Goal: Information Seeking & Learning: Compare options

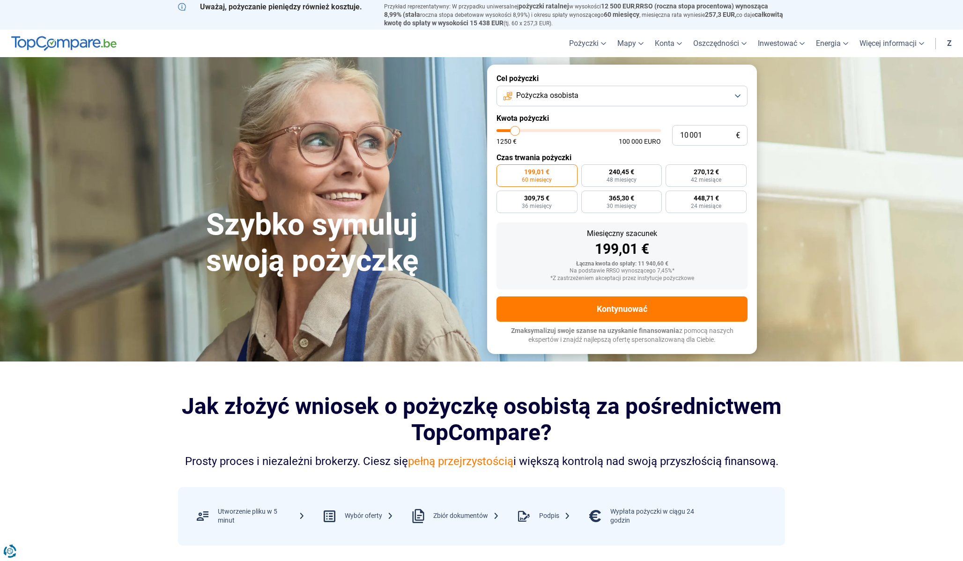
type input "10 250"
type input "10250"
type input "10 000"
type input "10000"
type input "9 750"
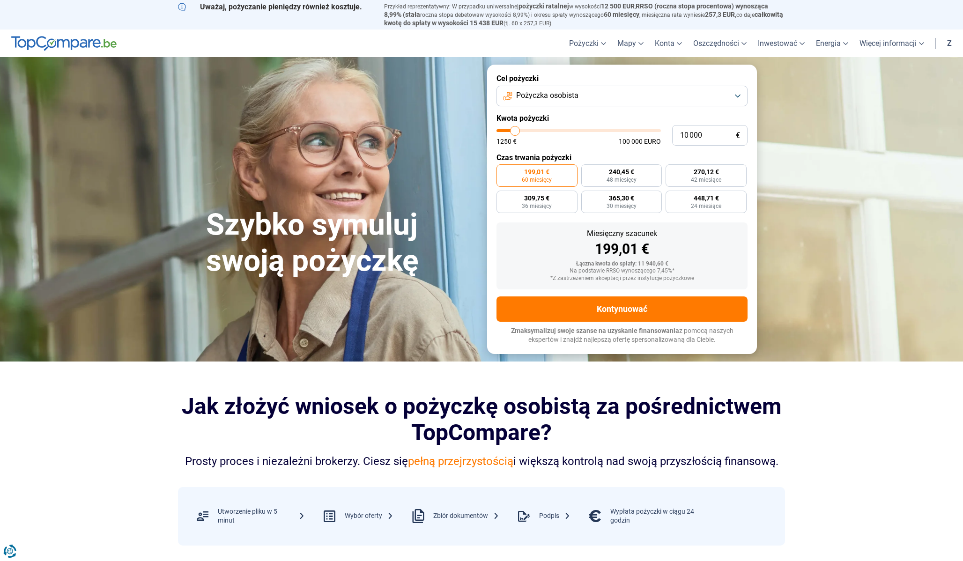
type input "9750"
type input "9 250"
type input "9250"
type input "8 750"
type input "8750"
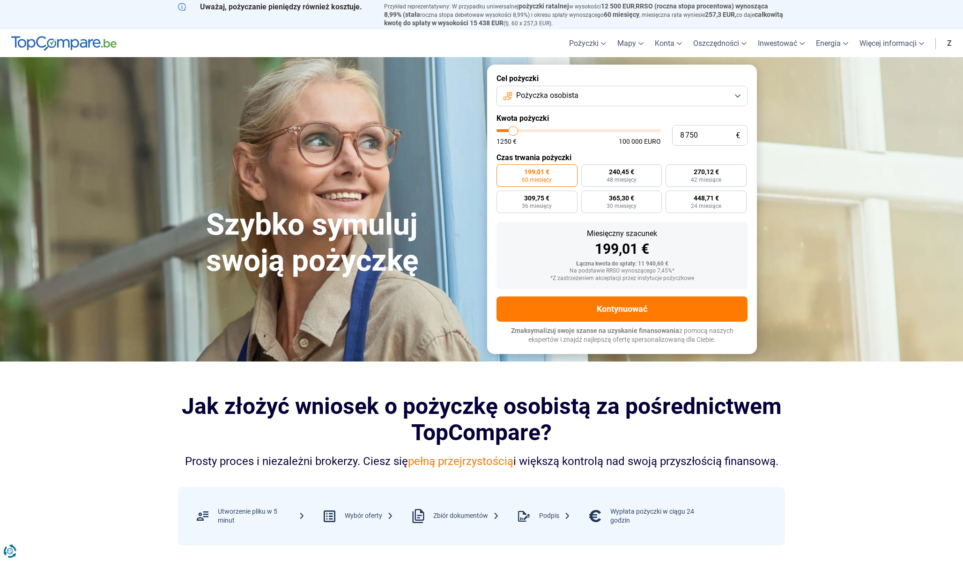
type input "8 500"
type input "8500"
type input "8 000"
type input "8000"
type input "7 750"
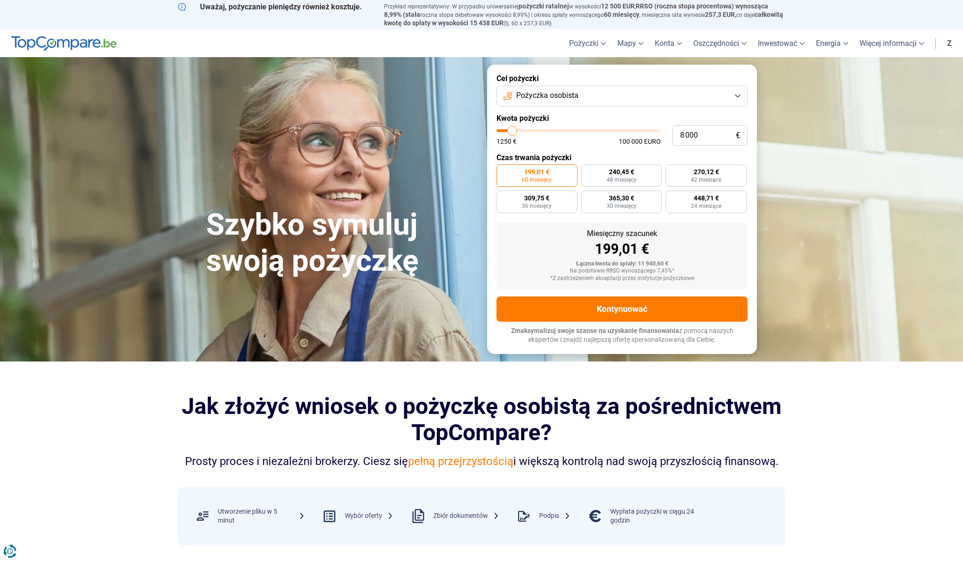
type input "7750"
type input "7 500"
type input "7500"
type input "7 250"
type input "7250"
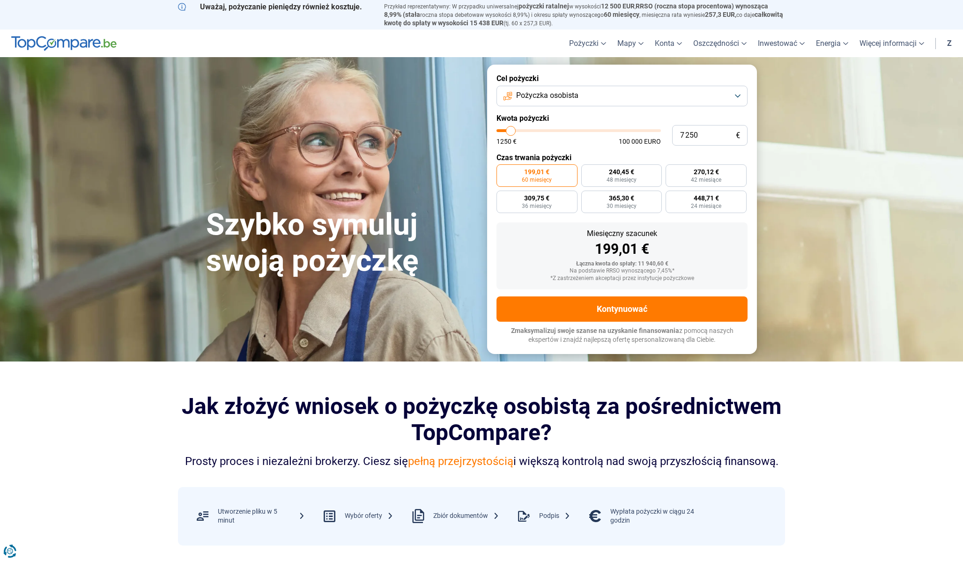
type input "7 000"
type input "7000"
type input "6 750"
type input "6750"
type input "6 500"
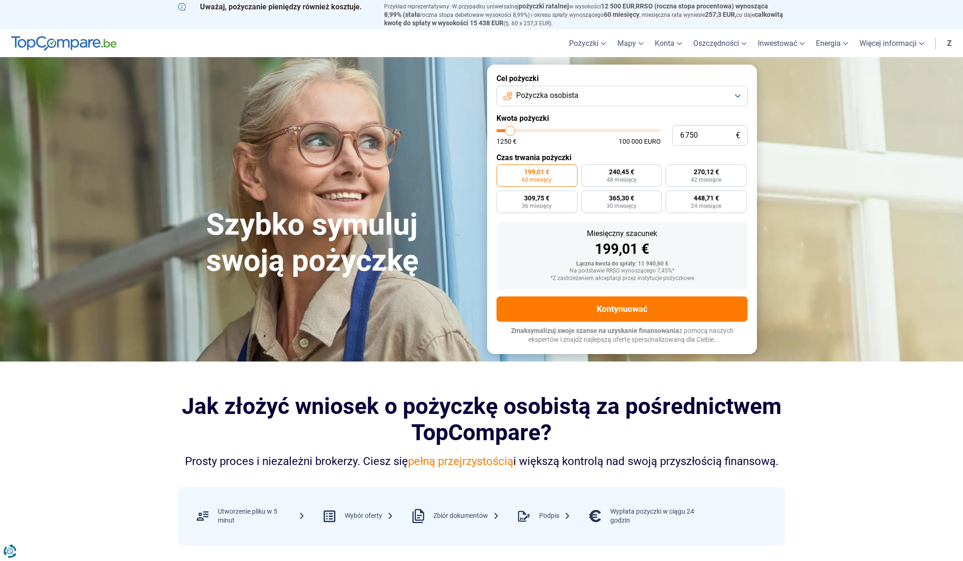
type input "6500"
type input "6 250"
type input "6250"
type input "6 000"
type input "6000"
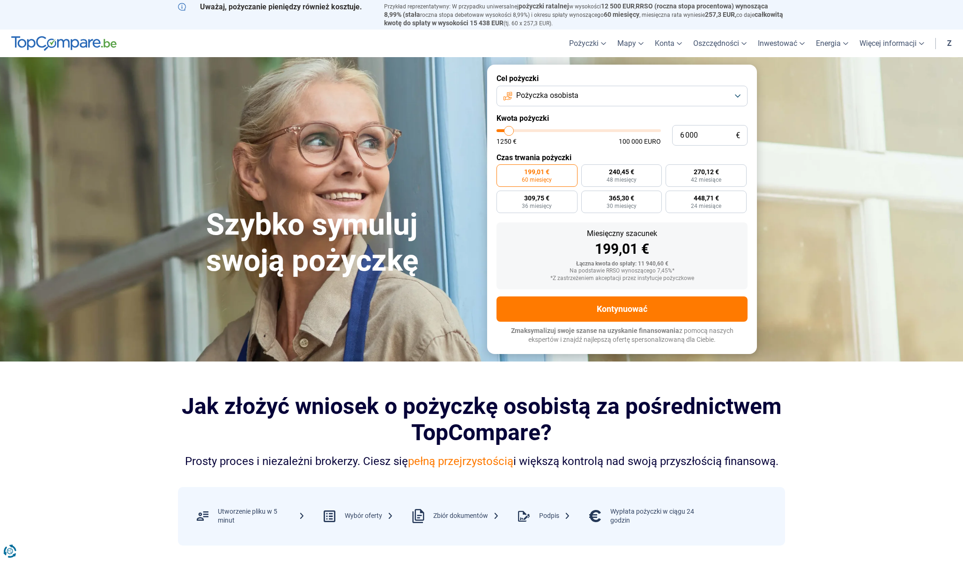
type input "5 750"
type input "5750"
type input "5 500"
type input "5500"
type input "5 250"
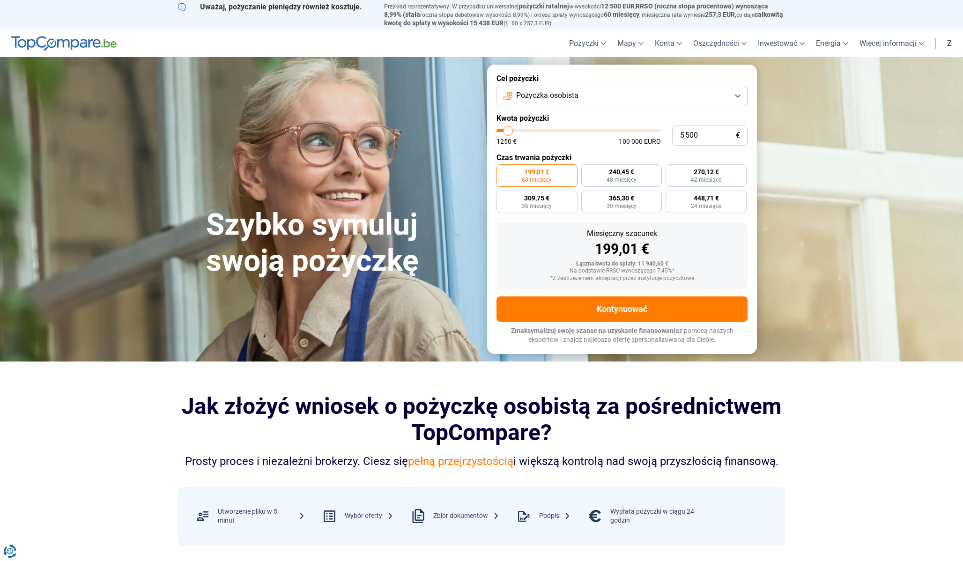
type input "5250"
type input "5 000"
type input "5000"
type input "4 750"
type input "4750"
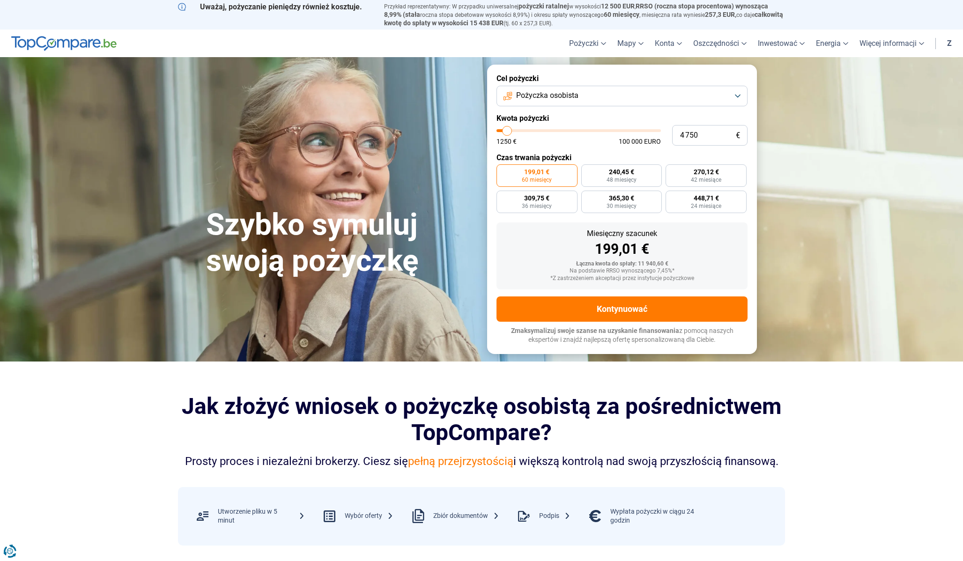
type input "4 500"
type input "4500"
type input "4 250"
type input "4250"
type input "3 750"
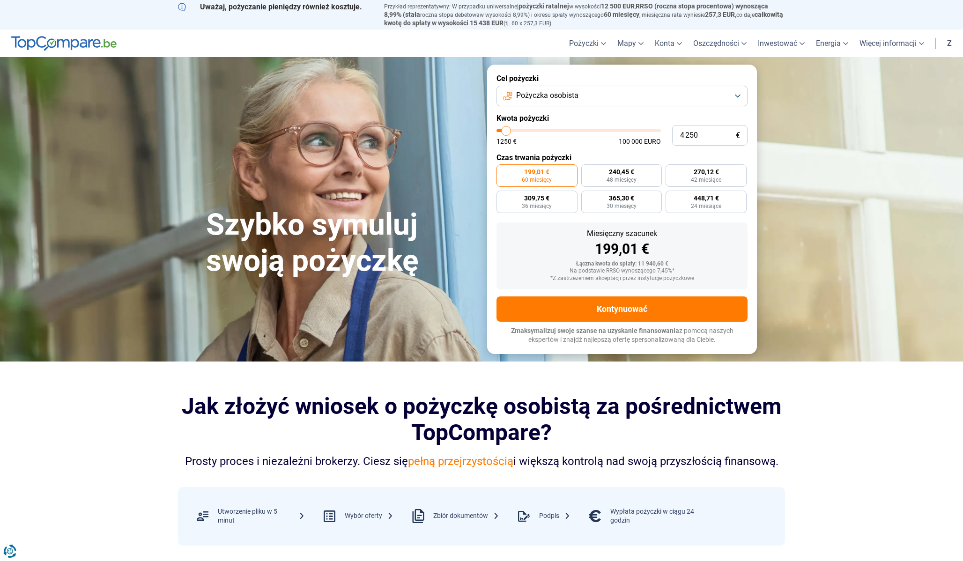
type input "3750"
type input "3 500"
type input "3500"
type input "3 250"
type input "3250"
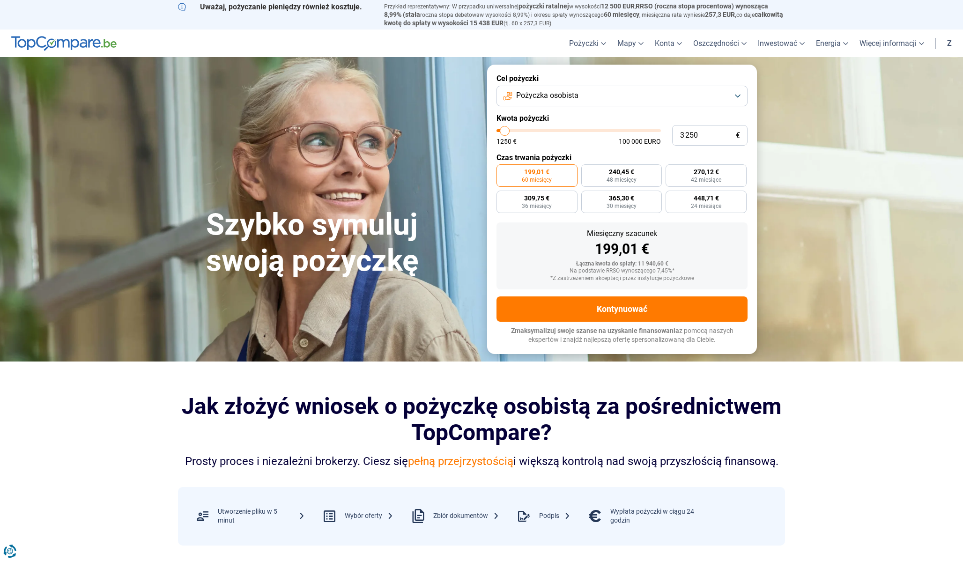
type input "3 000"
type input "3000"
type input "2 500"
type input "2500"
type input "2 250"
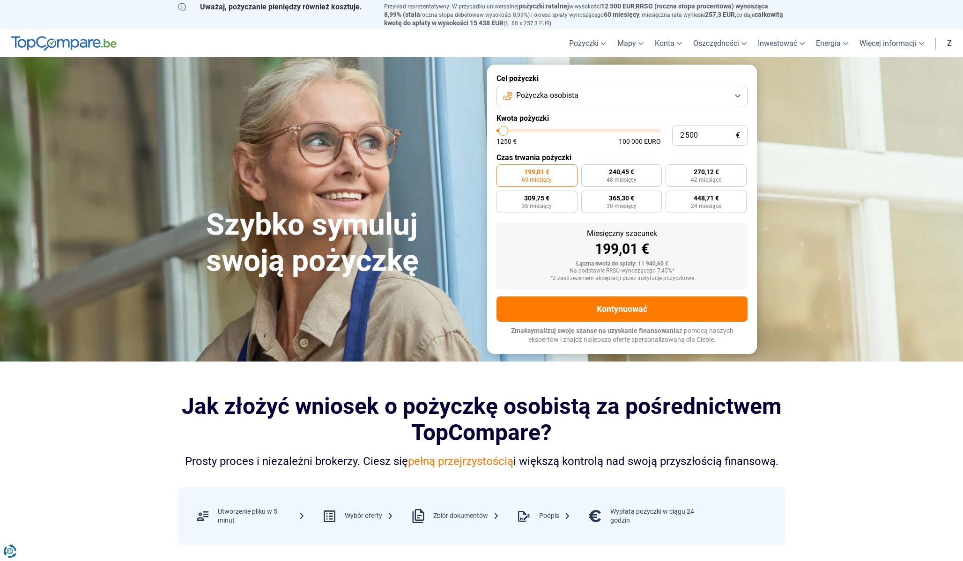
type input "2250"
type input "2 000"
type input "2000"
type input "1 750"
type input "1750"
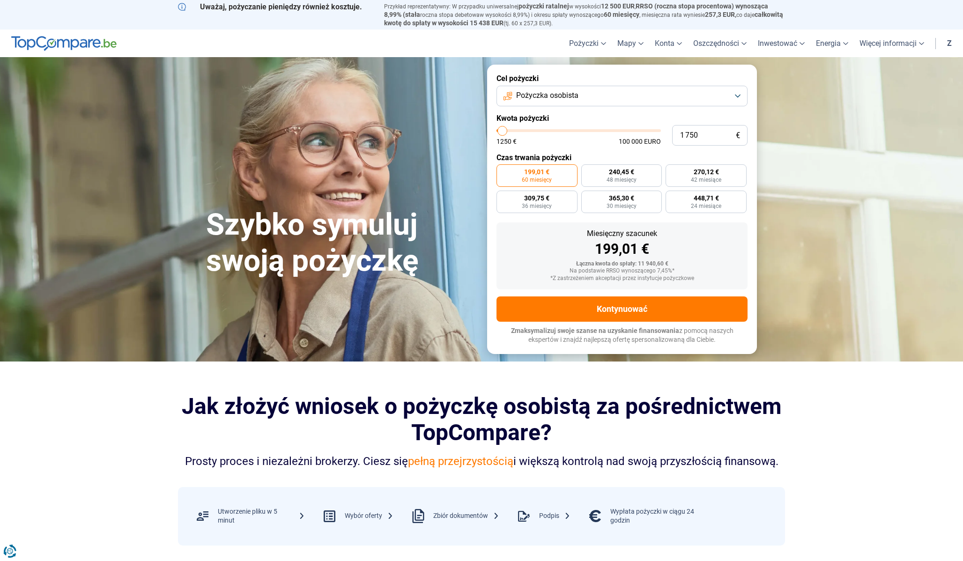
type input "1 500"
type input "1500"
type input "1 250"
drag, startPoint x: 516, startPoint y: 132, endPoint x: 496, endPoint y: 130, distance: 20.7
type input "1250"
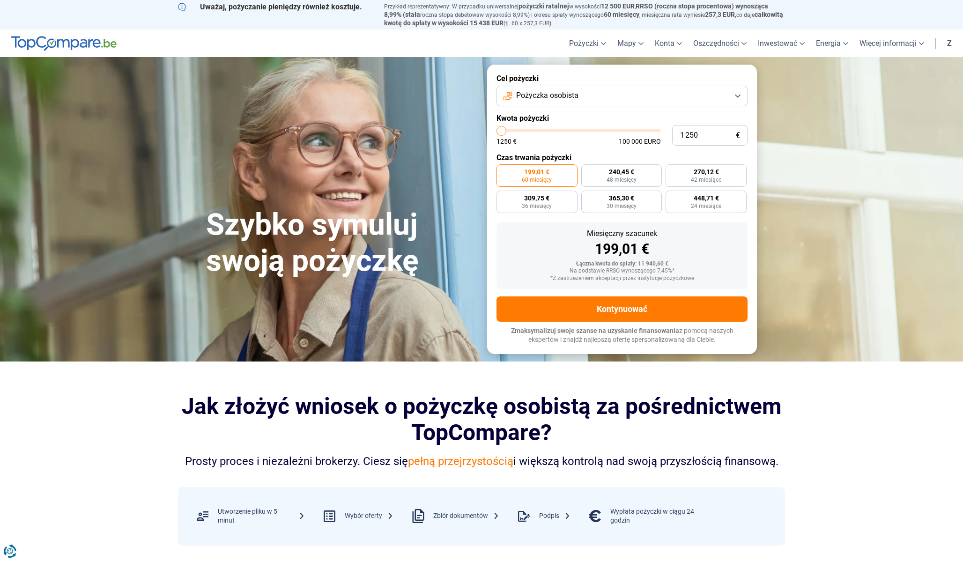
click at [497, 130] on input "range" at bounding box center [579, 130] width 164 height 3
radio input "true"
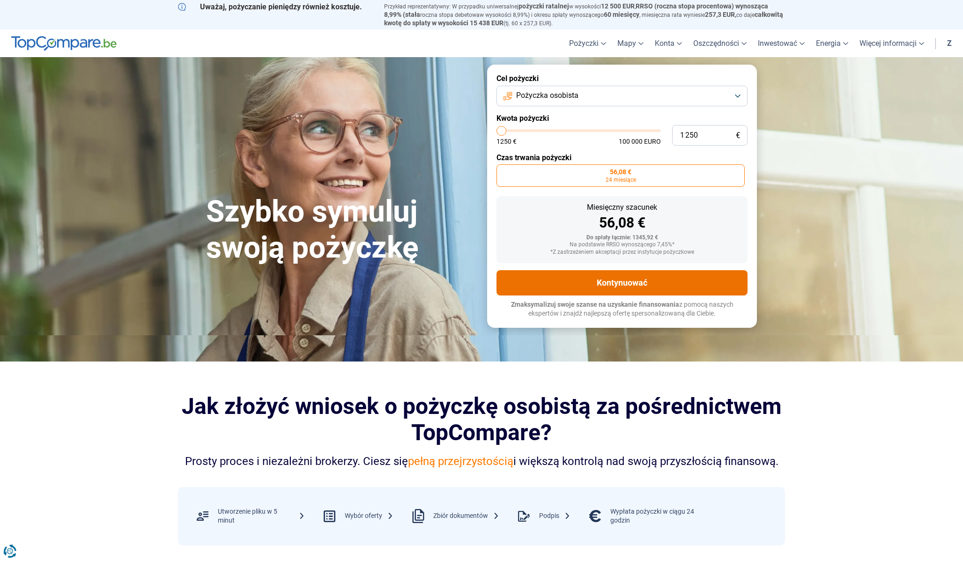
click at [608, 283] on font "Kontynuować" at bounding box center [622, 283] width 51 height 10
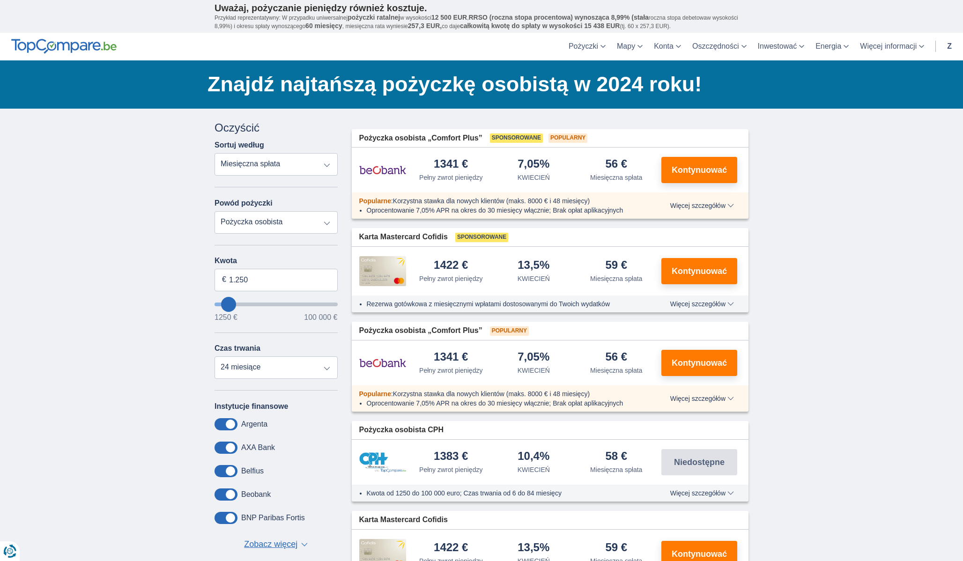
type input "9.250"
type input "9250"
select select "48"
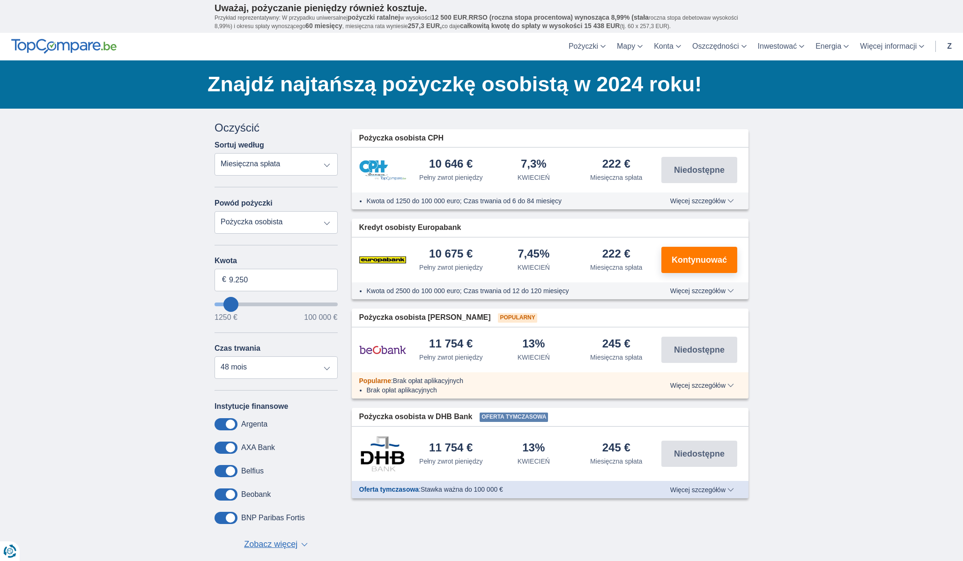
type input "7.250"
type input "7250"
select select "42"
type input "7250"
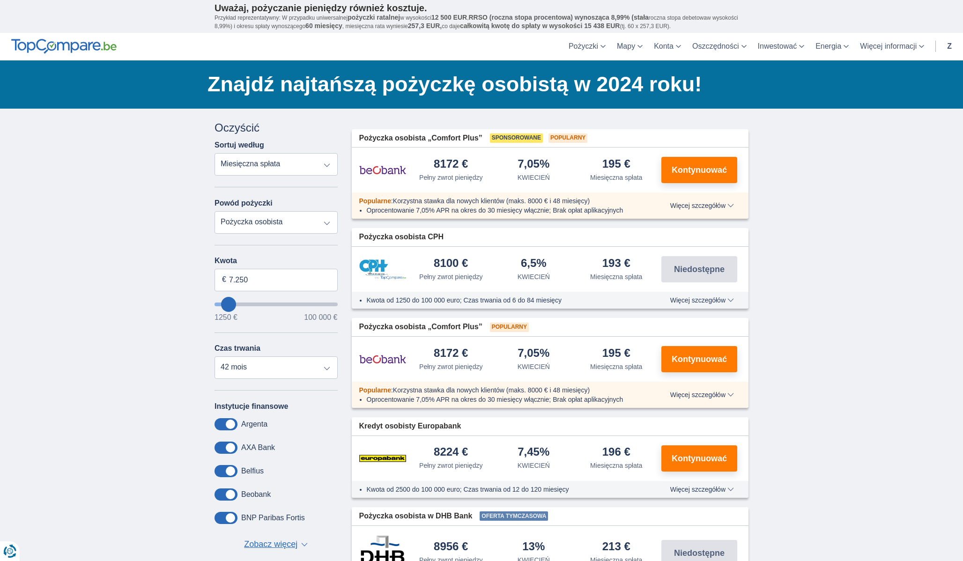
type input "5.250"
type input "5250"
select select "36"
type input "4250"
type input "4.250"
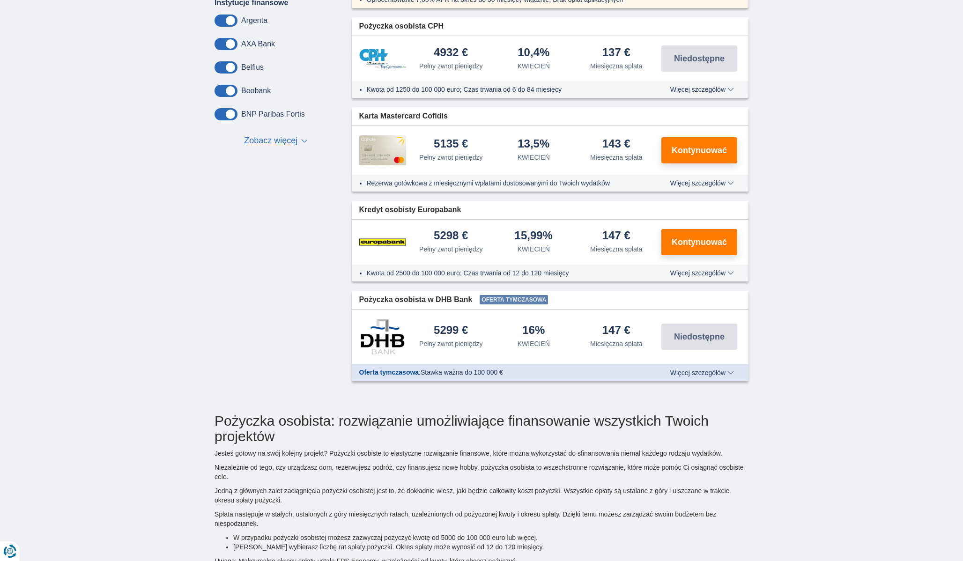
scroll to position [406, 0]
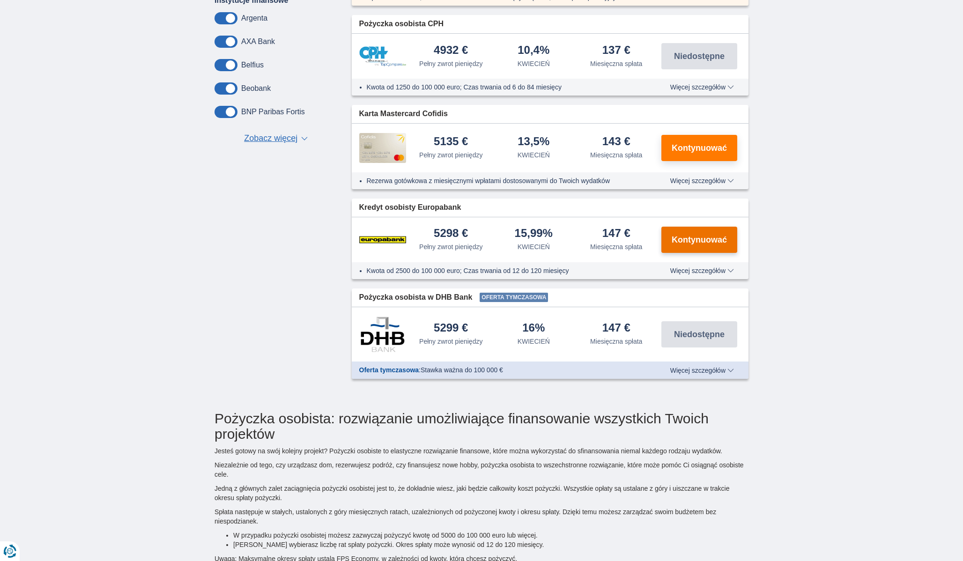
click at [683, 245] on font "Kontynuować" at bounding box center [699, 239] width 55 height 9
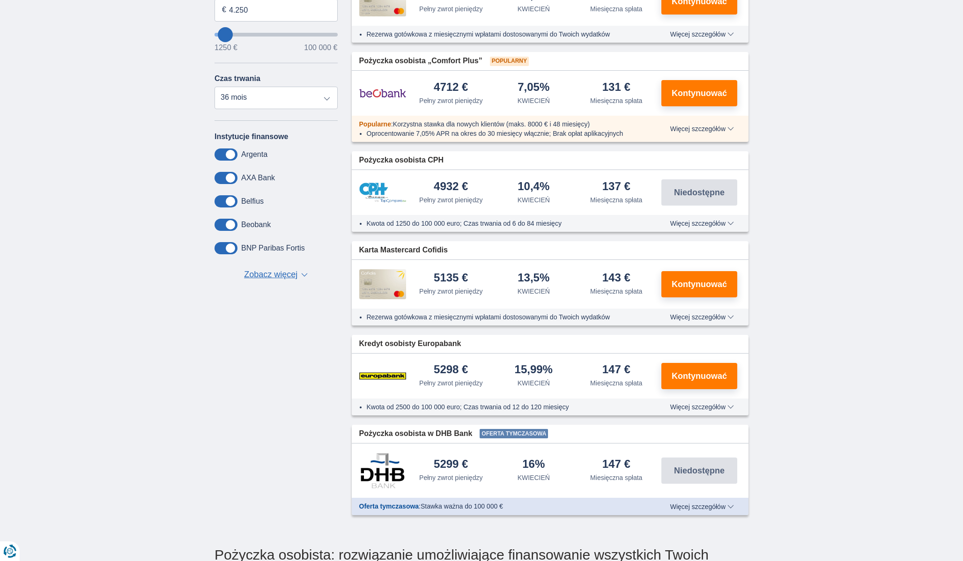
scroll to position [269, 0]
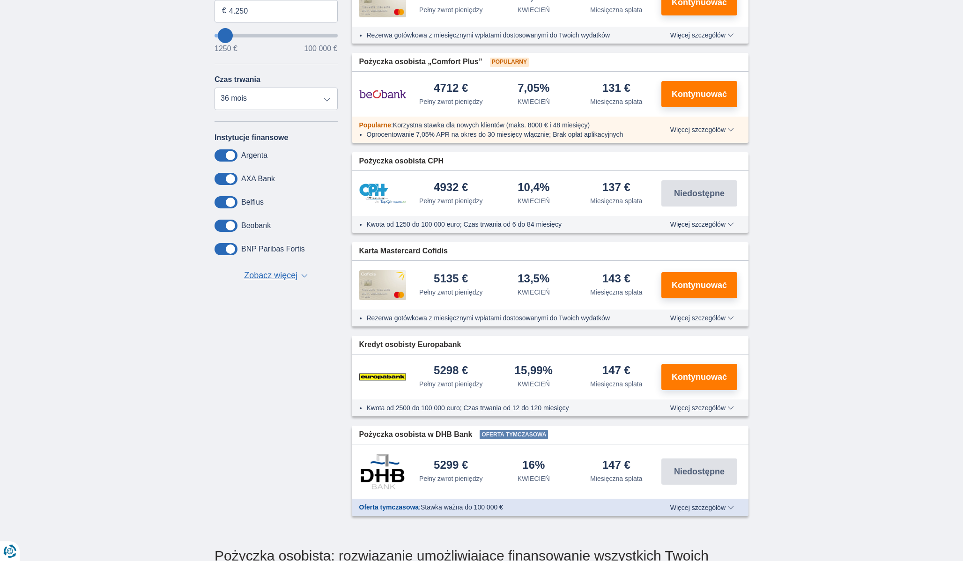
click at [695, 228] on font "Więcej szczegółów" at bounding box center [698, 224] width 55 height 7
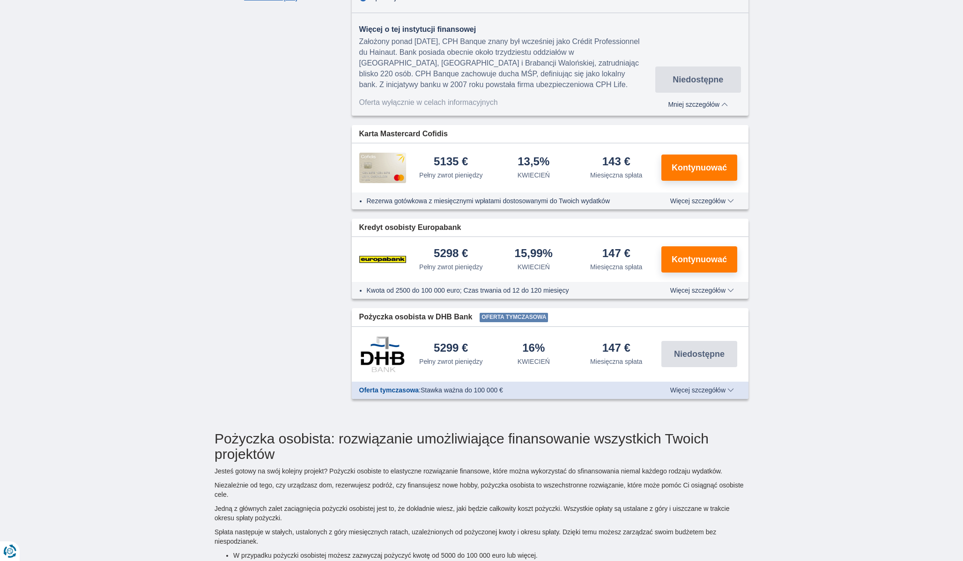
scroll to position [548, 0]
click at [708, 394] on font "Więcej szczegółów" at bounding box center [698, 389] width 55 height 7
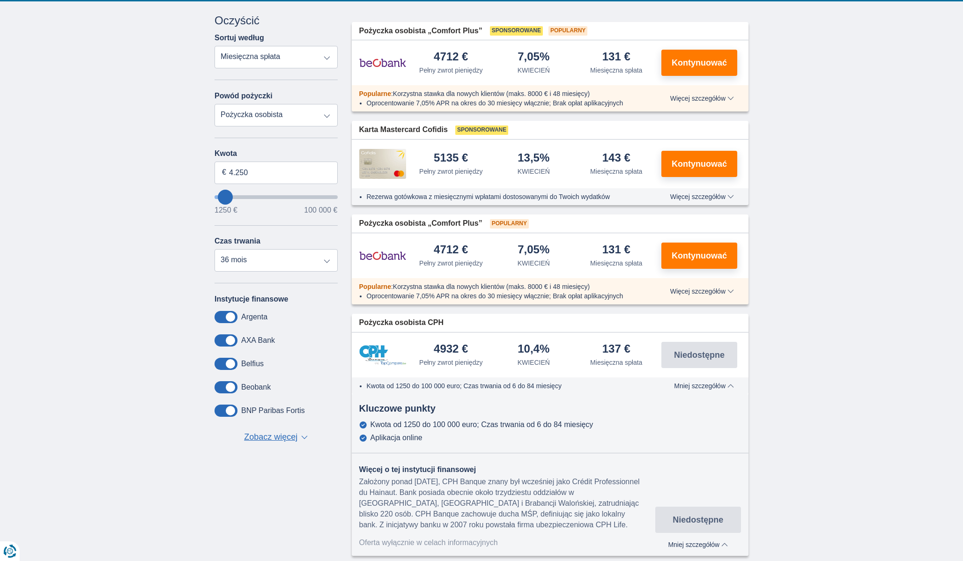
scroll to position [0, 0]
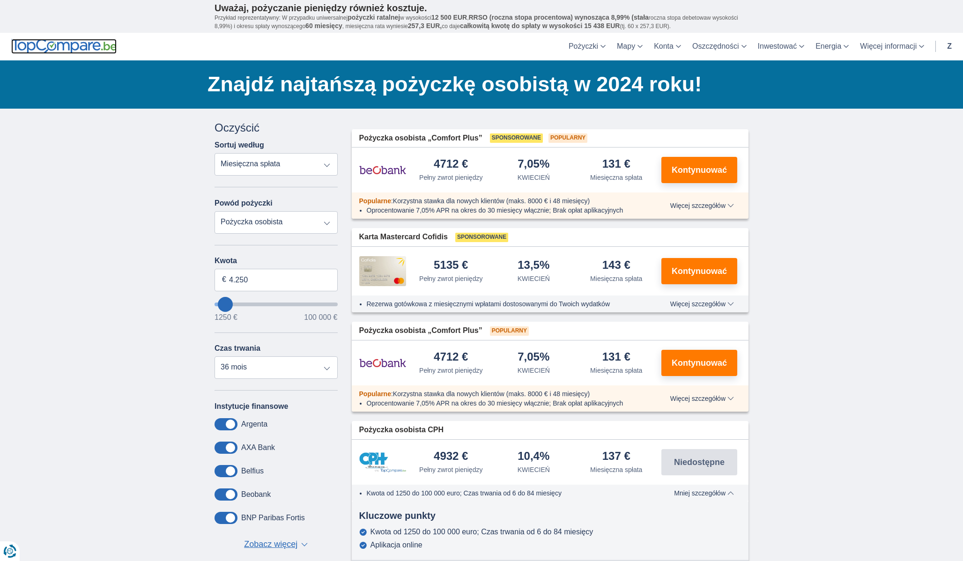
click at [52, 42] on img at bounding box center [63, 46] width 105 height 15
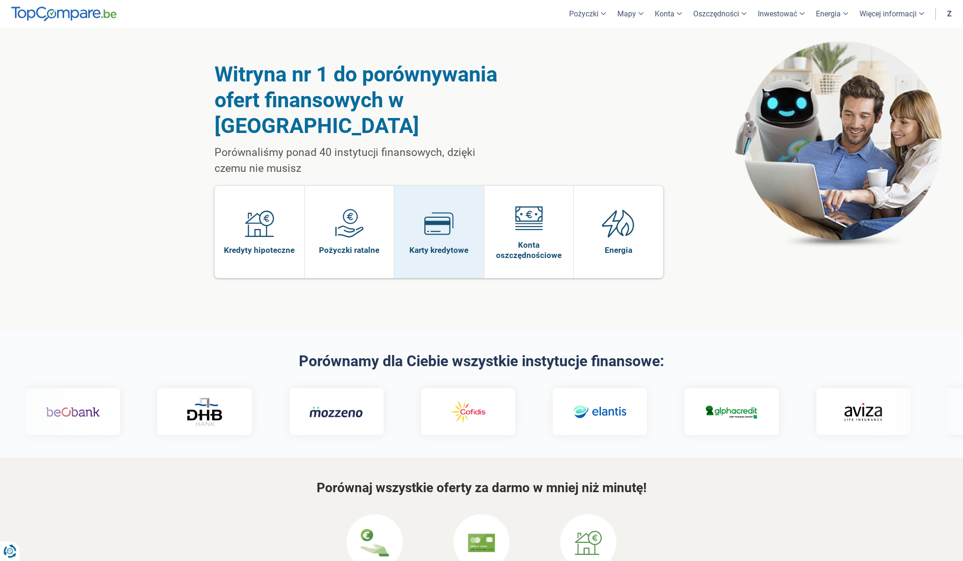
click at [431, 246] on font "Karty kredytowe" at bounding box center [439, 250] width 59 height 9
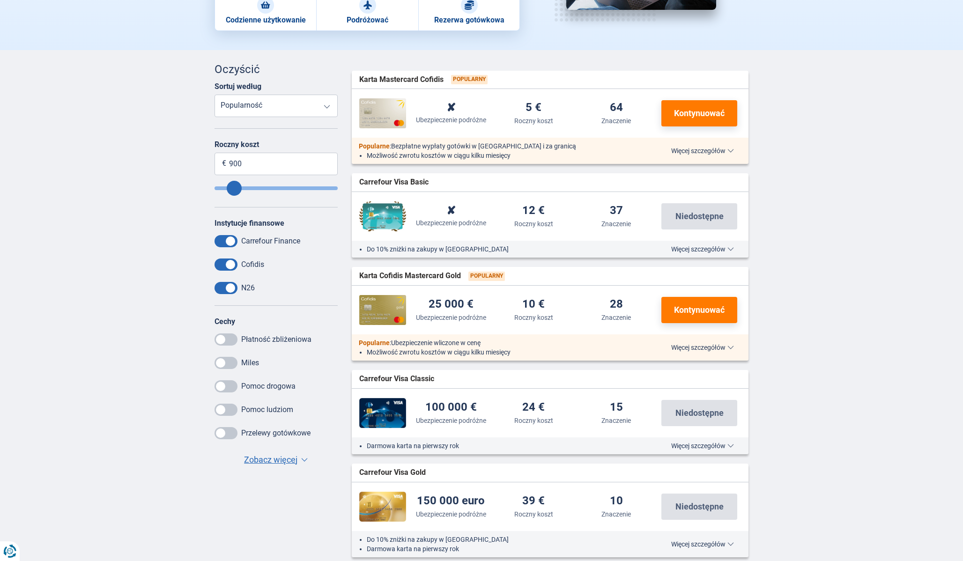
scroll to position [205, 0]
click at [701, 248] on font "Więcej szczegółów" at bounding box center [698, 248] width 54 height 7
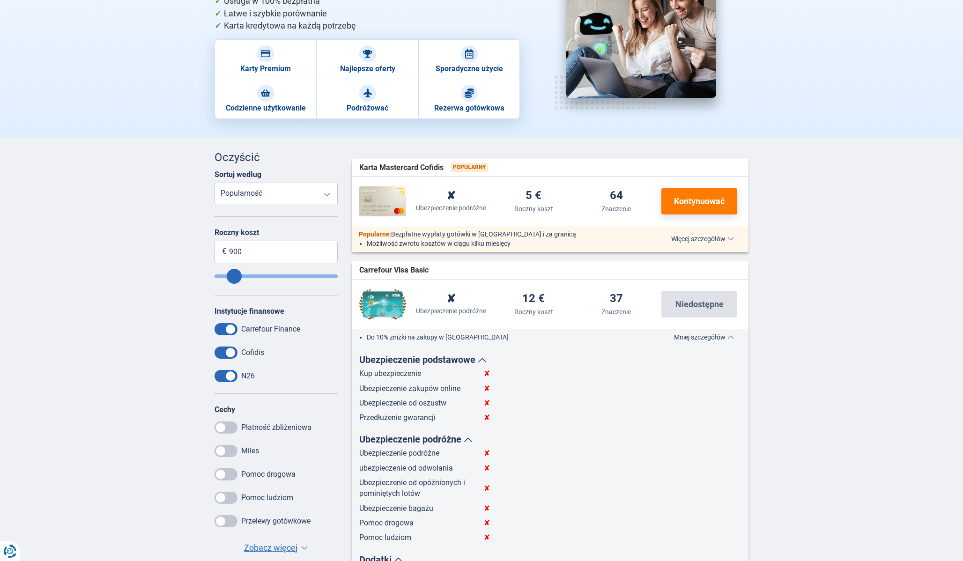
scroll to position [97, 0]
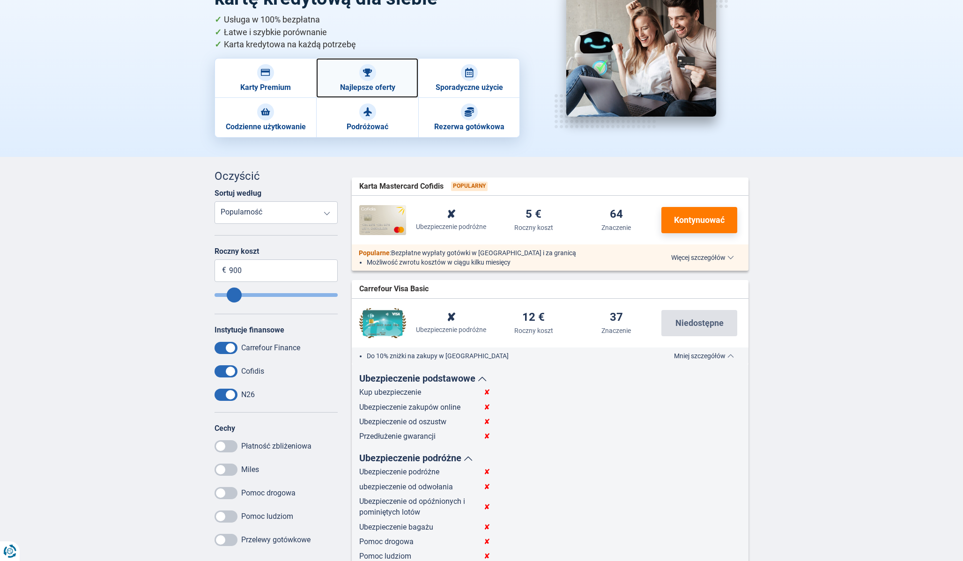
click at [365, 82] on link "Najlepsze oferty" at bounding box center [367, 78] width 102 height 40
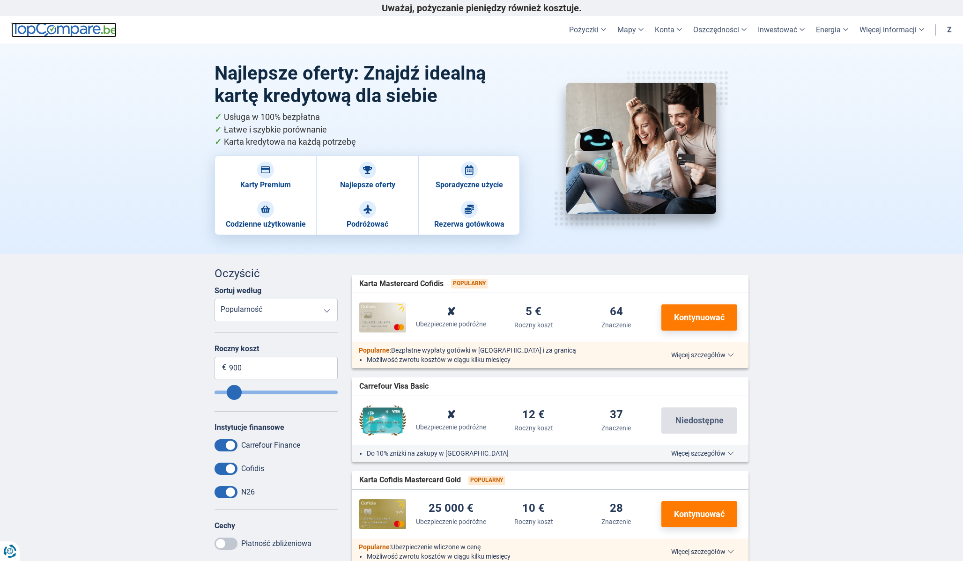
click at [57, 30] on img at bounding box center [63, 29] width 105 height 15
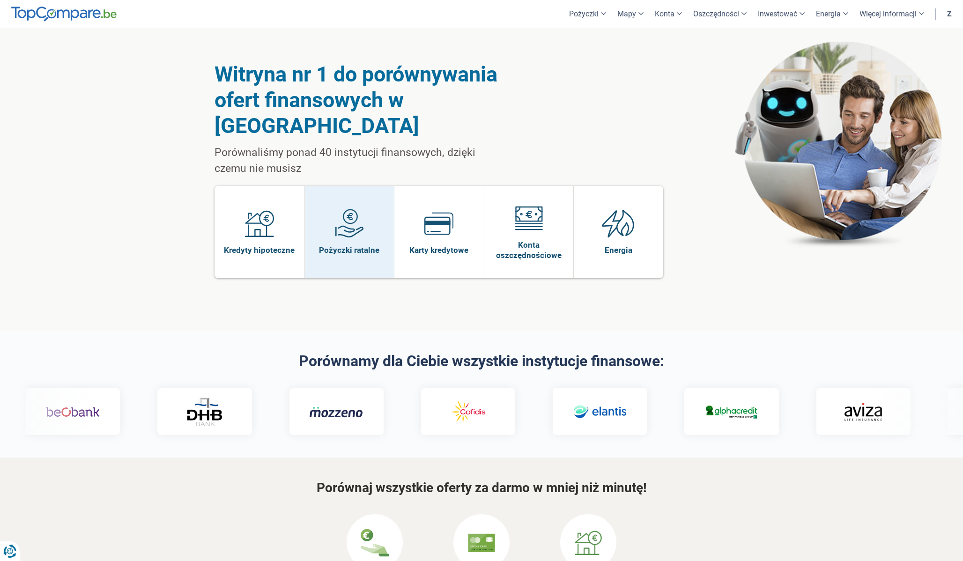
click at [368, 211] on link "Pożyczki ratalne" at bounding box center [350, 232] width 90 height 92
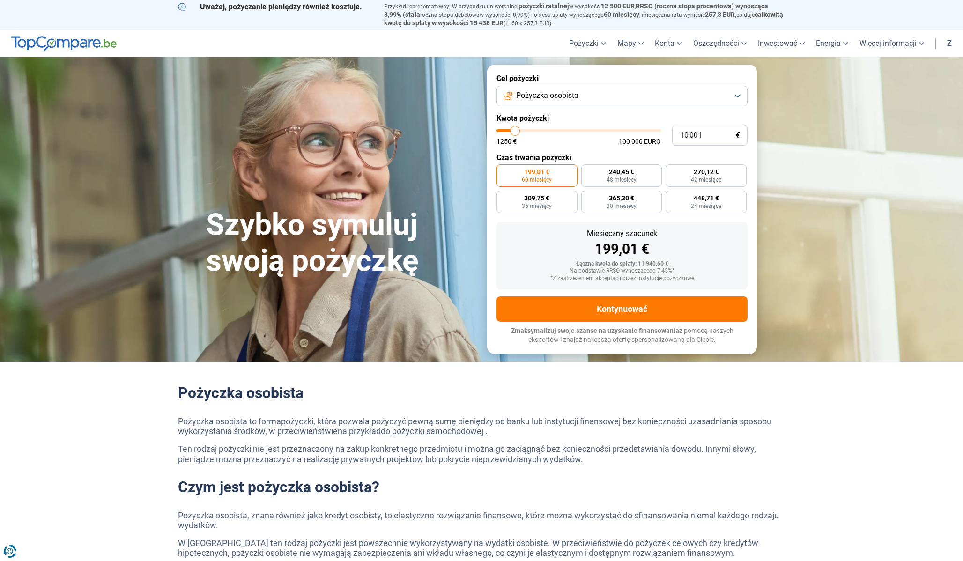
click at [517, 97] on font "Pożyczka osobista" at bounding box center [547, 95] width 62 height 9
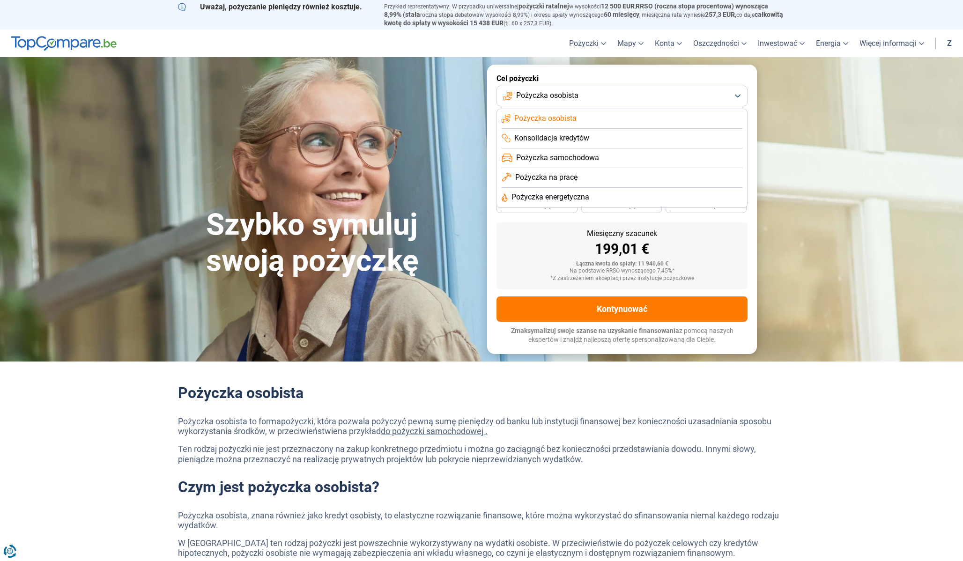
click at [528, 156] on font "Pożyczka samochodowa" at bounding box center [557, 157] width 83 height 9
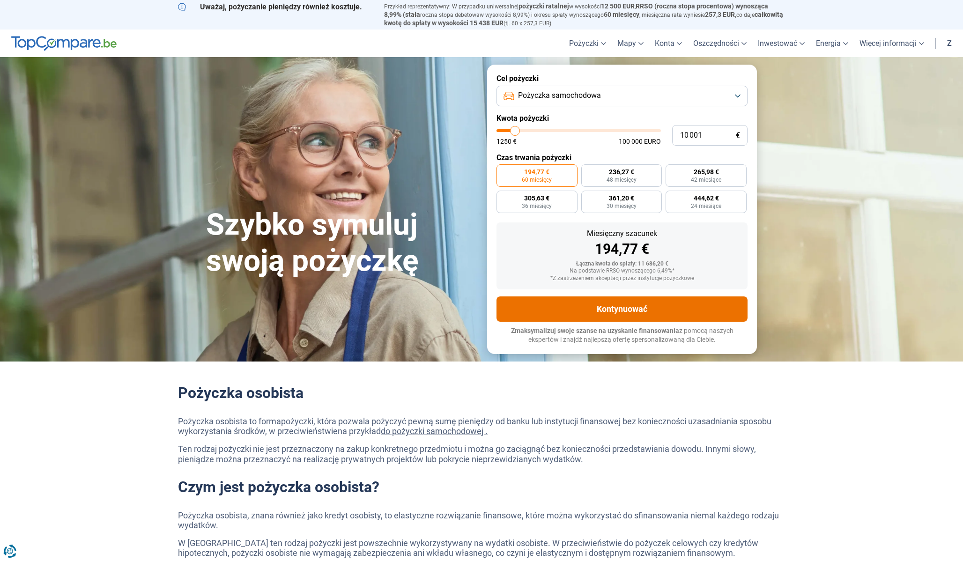
click at [617, 309] on font "Kontynuować" at bounding box center [622, 309] width 51 height 10
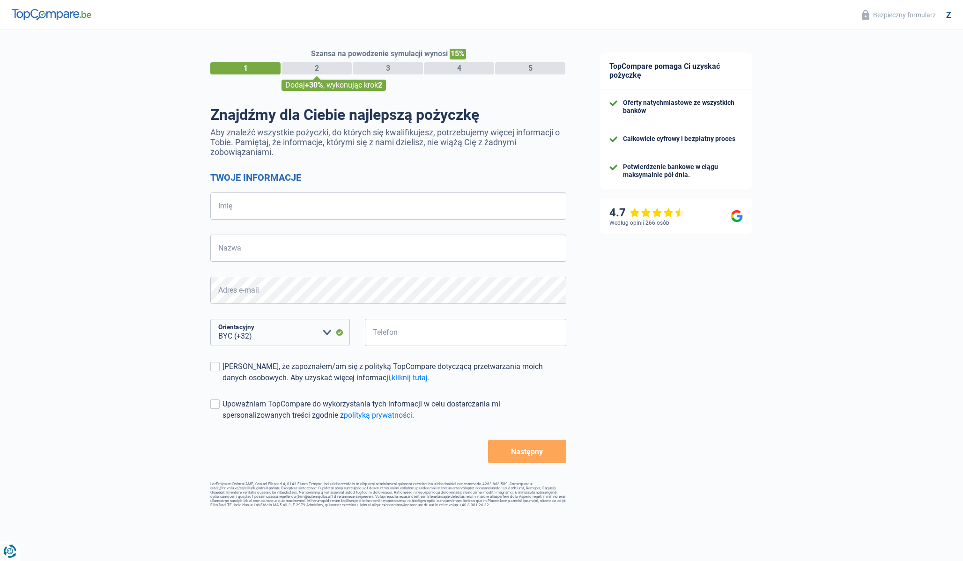
select select "32"
click at [39, 12] on img at bounding box center [52, 14] width 80 height 11
